Goal: Find contact information: Find contact information

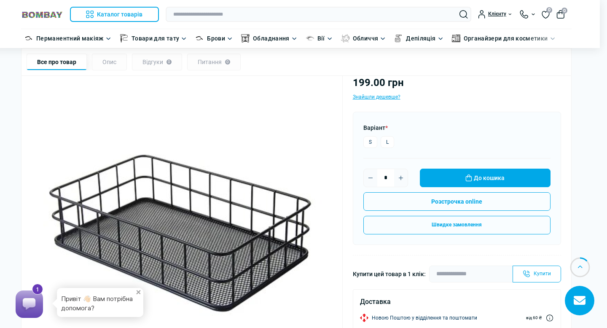
scroll to position [132, 7]
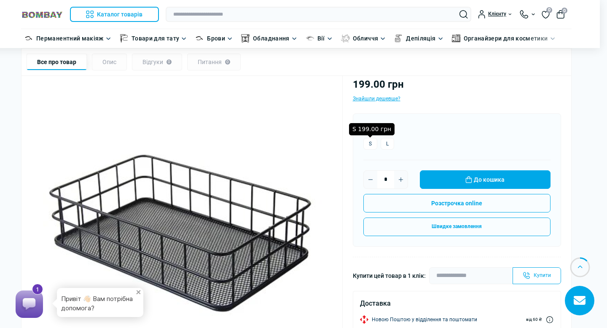
click at [368, 149] on label "S" at bounding box center [371, 144] width 14 height 12
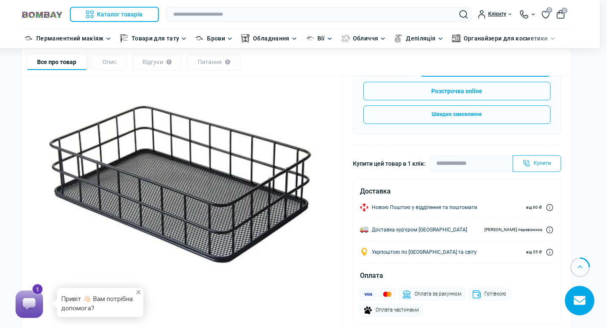
scroll to position [244, 7]
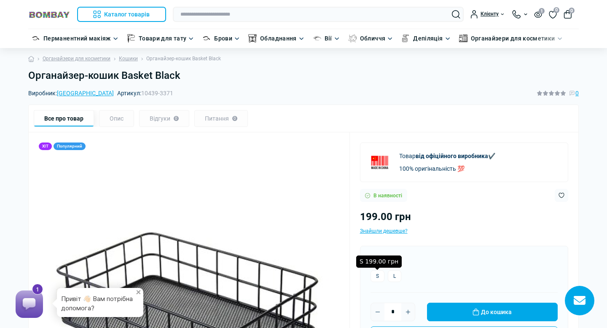
click at [372, 273] on label "S" at bounding box center [378, 276] width 14 height 12
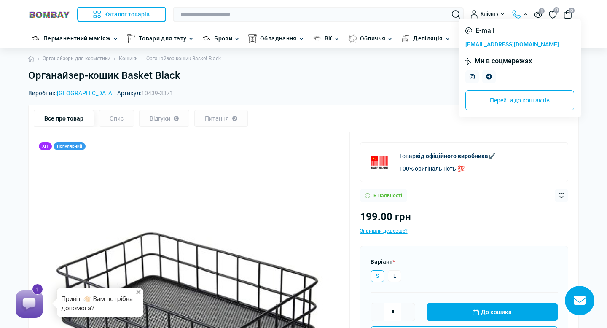
click at [515, 17] on div at bounding box center [519, 14] width 15 height 8
click at [489, 79] on icon "Telegram" at bounding box center [489, 77] width 6 height 6
click at [515, 12] on div at bounding box center [519, 14] width 15 height 8
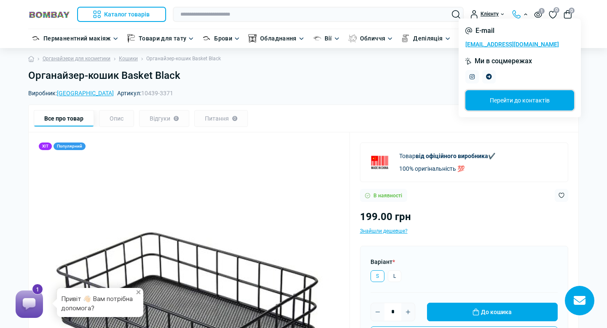
click at [525, 102] on link "Перейти до контактів" at bounding box center [520, 100] width 109 height 20
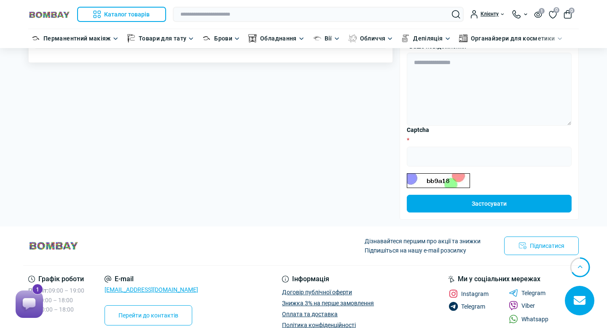
scroll to position [172, 0]
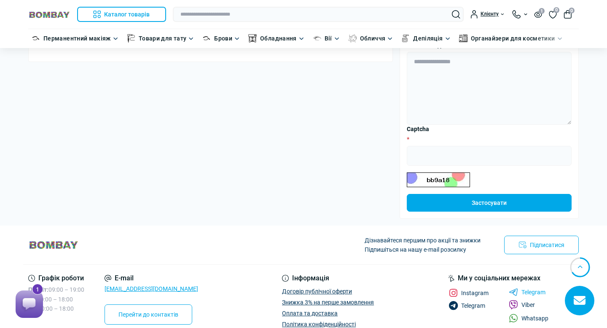
click at [530, 294] on link "Telegram" at bounding box center [527, 293] width 37 height 8
